Goal: Navigation & Orientation: Go to known website

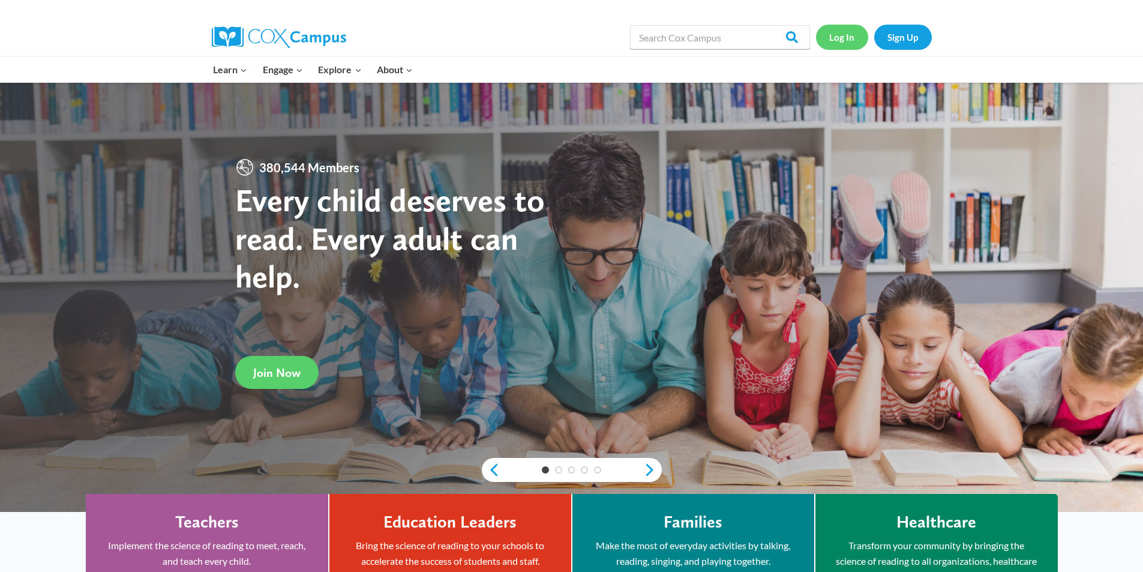
click at [841, 40] on link "Log In" at bounding box center [842, 37] width 52 height 25
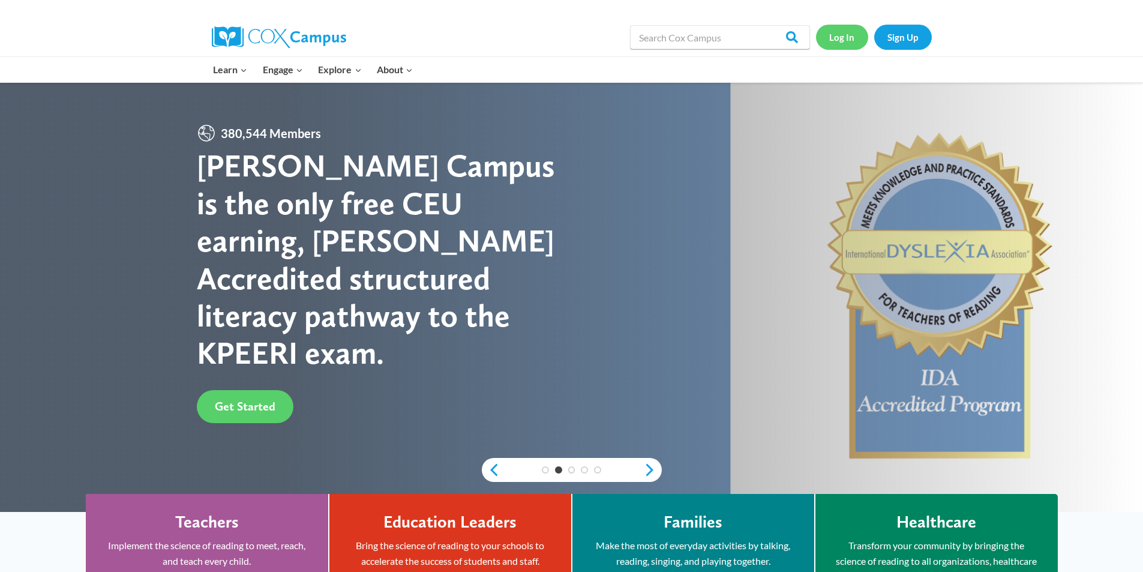
click at [833, 44] on link "Log In" at bounding box center [842, 37] width 52 height 25
